Goal: Task Accomplishment & Management: Use online tool/utility

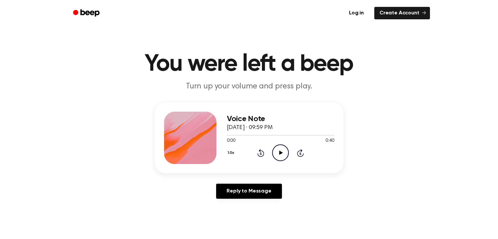
click at [281, 152] on icon at bounding box center [281, 153] width 4 height 4
click at [280, 152] on icon at bounding box center [281, 153] width 4 height 4
click at [281, 153] on icon "Play Audio" at bounding box center [280, 152] width 17 height 17
click at [279, 152] on icon at bounding box center [281, 153] width 4 height 4
click at [358, 13] on link "Log in" at bounding box center [356, 13] width 28 height 15
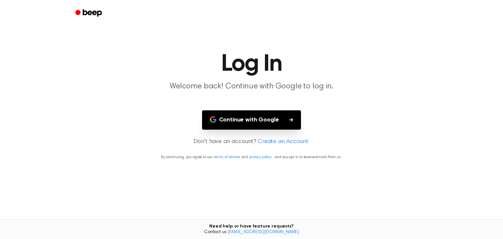
click at [249, 118] on button "Continue with Google" at bounding box center [251, 119] width 99 height 19
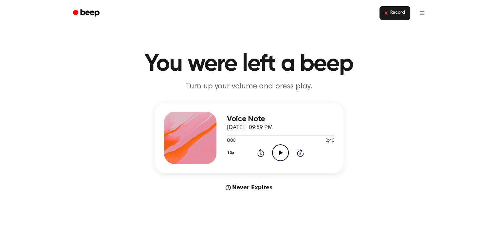
click at [397, 13] on span "Record" at bounding box center [397, 13] width 15 height 6
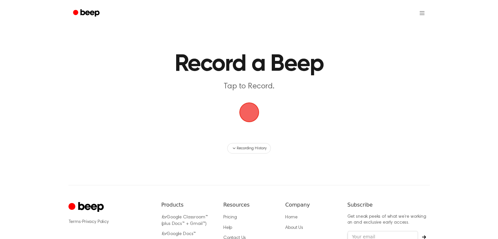
click at [250, 113] on span "button" at bounding box center [249, 112] width 18 height 18
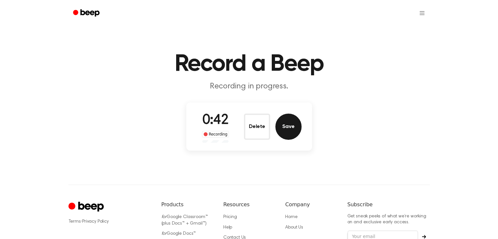
click at [289, 125] on button "Save" at bounding box center [288, 127] width 26 height 26
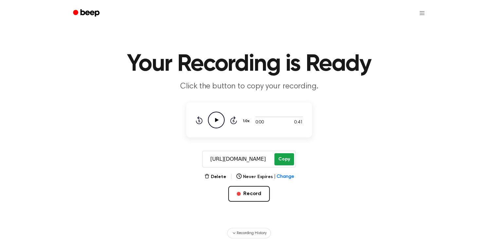
click at [284, 160] on button "Copy" at bounding box center [283, 159] width 19 height 12
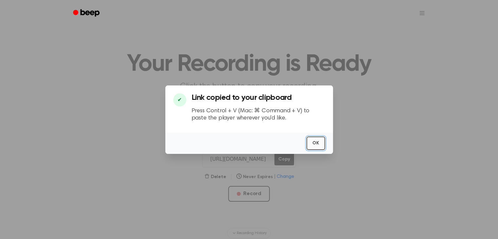
click at [315, 140] on button "OK" at bounding box center [315, 142] width 19 height 13
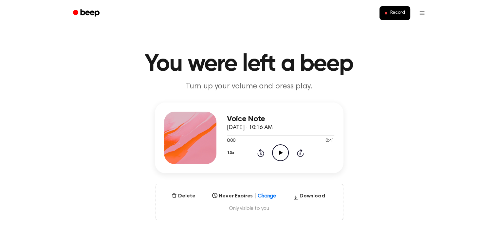
click at [280, 152] on icon at bounding box center [281, 153] width 4 height 4
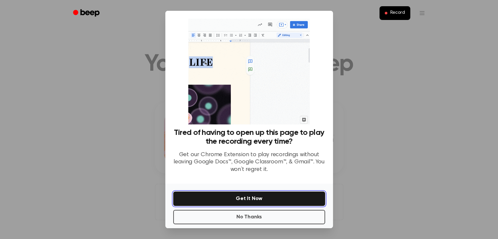
click at [245, 197] on button "Get It Now" at bounding box center [249, 198] width 152 height 14
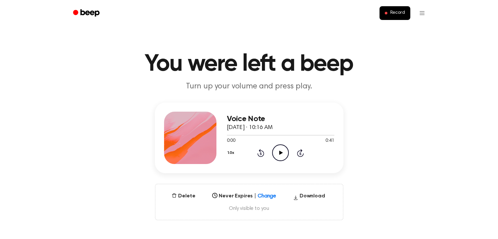
click at [280, 152] on icon at bounding box center [281, 153] width 4 height 4
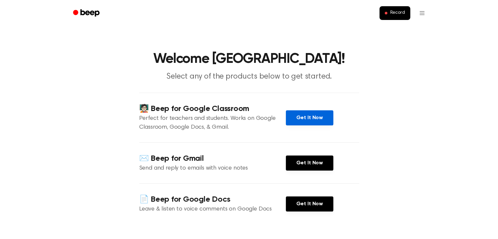
click at [307, 117] on link "Get It Now" at bounding box center [309, 117] width 47 height 15
click at [86, 12] on icon "Beep" at bounding box center [89, 12] width 19 height 7
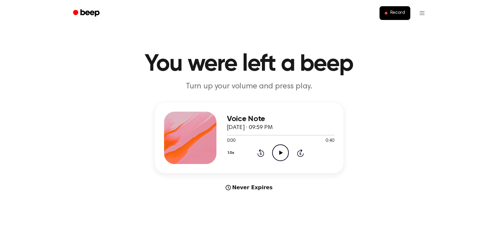
click at [280, 152] on icon at bounding box center [281, 153] width 4 height 4
click at [280, 153] on icon at bounding box center [281, 153] width 4 height 4
click at [280, 151] on icon "Play Audio" at bounding box center [280, 152] width 17 height 17
